Goal: Information Seeking & Learning: Understand process/instructions

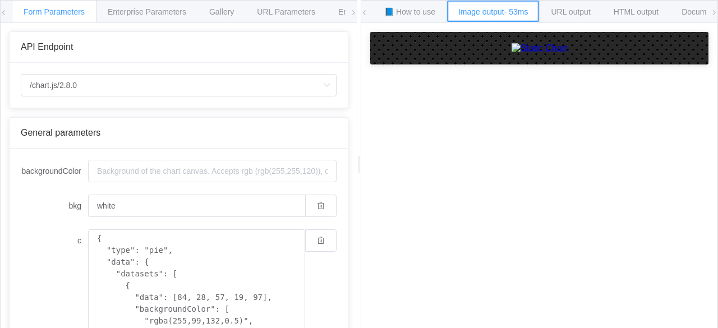
click at [497, 13] on span "Image output - 53ms" at bounding box center [493, 11] width 70 height 9
click at [546, 53] on img at bounding box center [539, 48] width 56 height 10
click at [223, 21] on div "Gallery" at bounding box center [221, 11] width 48 height 22
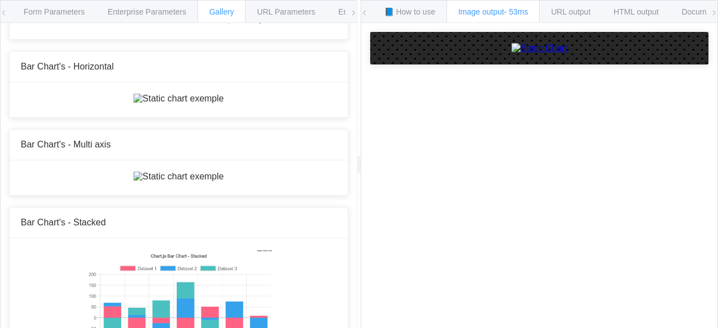
scroll to position [237, 0]
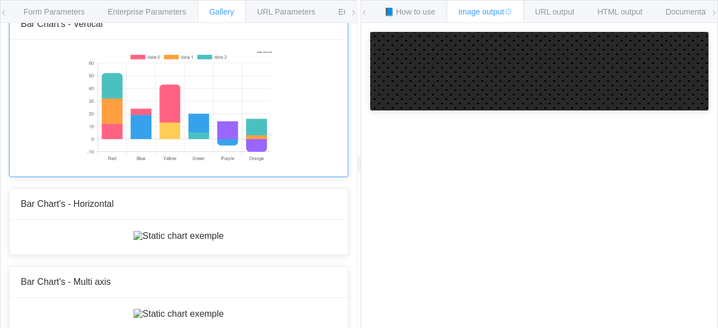
scroll to position [94, 0]
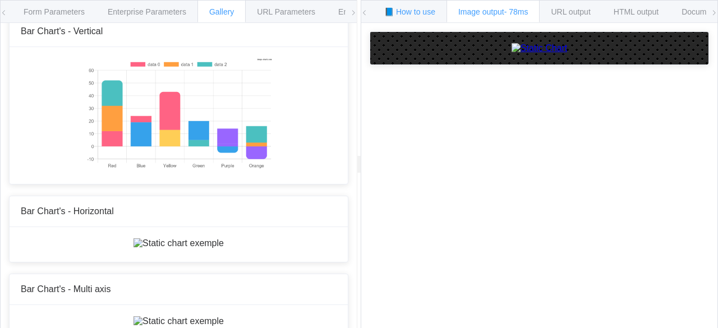
click at [411, 7] on span "📘 How to use" at bounding box center [409, 11] width 51 height 9
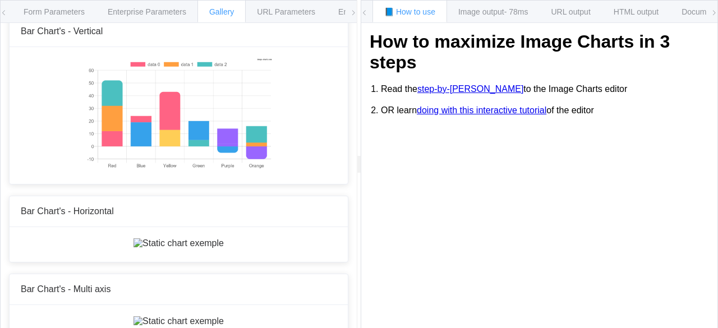
click at [410, 11] on span "📘 How to use" at bounding box center [409, 11] width 51 height 9
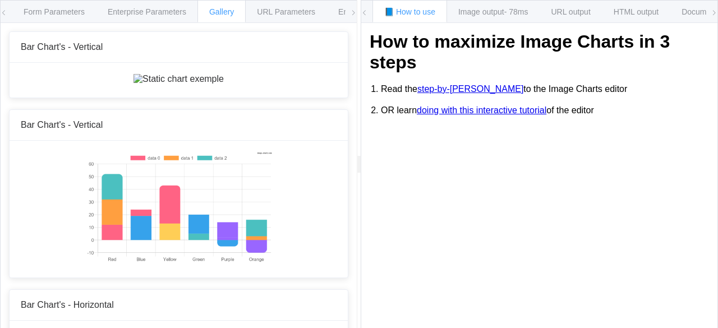
click at [5, 10] on icon at bounding box center [4, 13] width 7 height 7
click at [0, 15] on div "Form Parameters Enterprise Parameters Gallery URL Parameters Environments API E…" at bounding box center [178, 164] width 357 height 329
click at [1, 12] on icon at bounding box center [4, 13] width 7 height 7
